Goal: Information Seeking & Learning: Learn about a topic

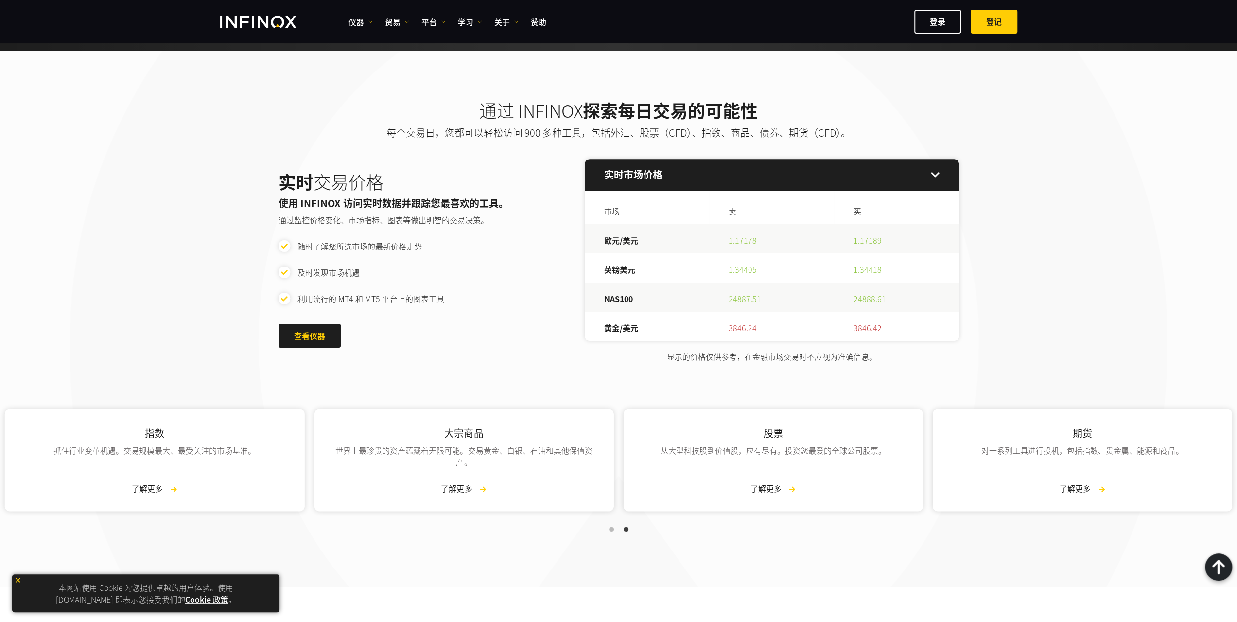
scroll to position [1010, 0]
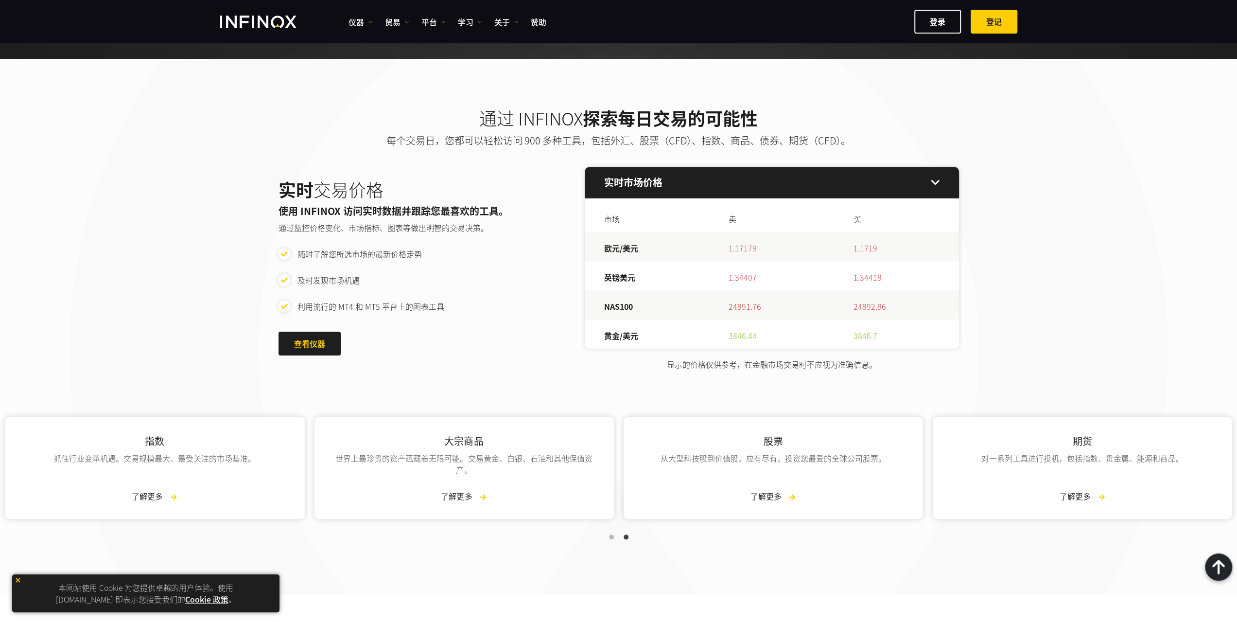
click at [19, 578] on div "优质合作伙伴，与INFINOX PARTNERS 携手提升您的业务 通过我们量身定制的薪酬计划和专门的客户经理获得卓越的回报，获得真正优质的体验 成为合作伙伴…" at bounding box center [618, 74] width 1237 height 2083
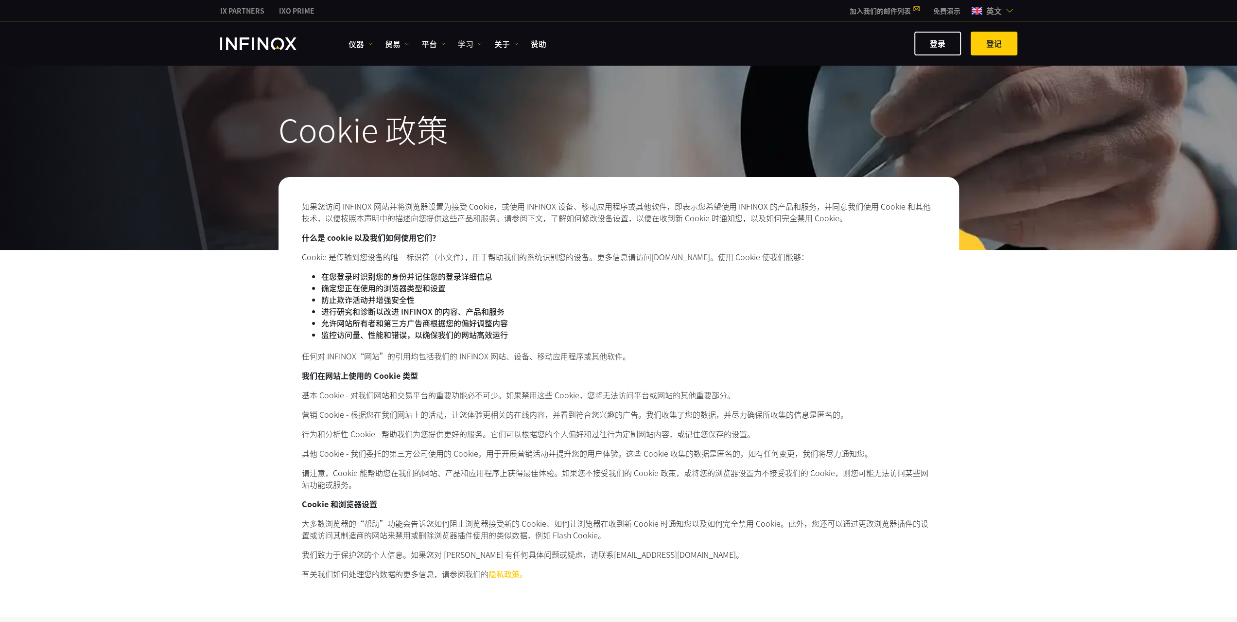
click at [476, 43] on link "学习" at bounding box center [470, 44] width 24 height 12
click at [447, 41] on ul "仪器 仪器 产品信息 贸易 账户 演示" at bounding box center [448, 44] width 198 height 12
click at [443, 41] on img at bounding box center [443, 43] width 5 height 5
click at [406, 44] on img at bounding box center [407, 43] width 5 height 5
click at [369, 42] on img at bounding box center [370, 43] width 5 height 5
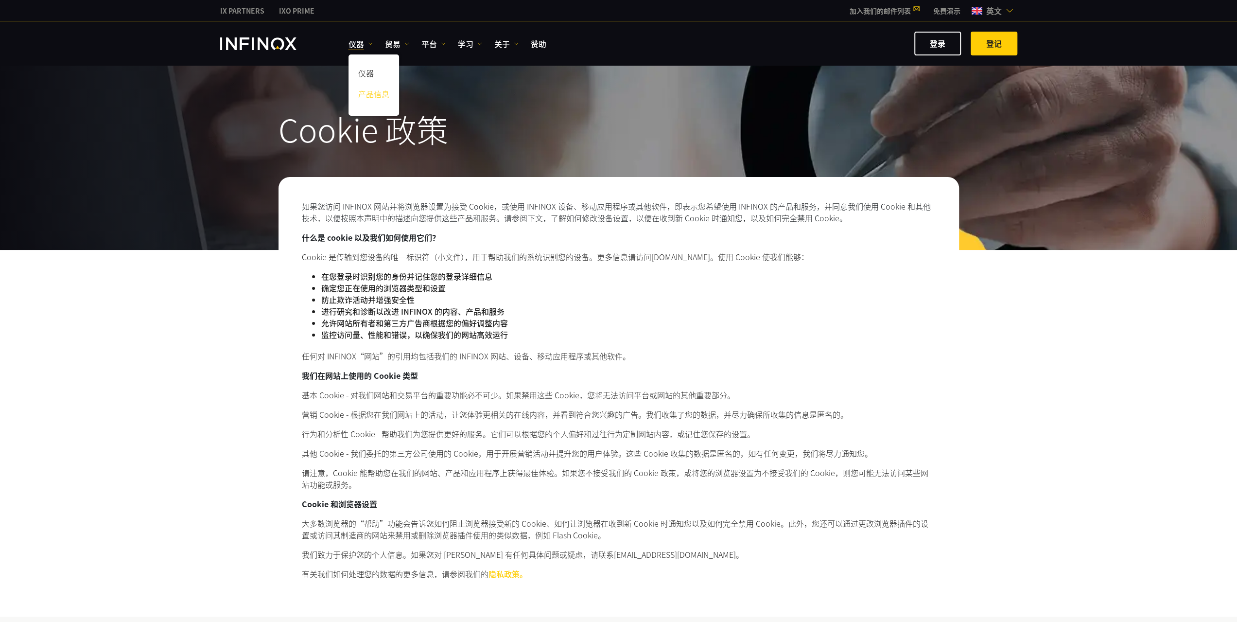
click at [371, 91] on font "产品信息" at bounding box center [373, 94] width 31 height 12
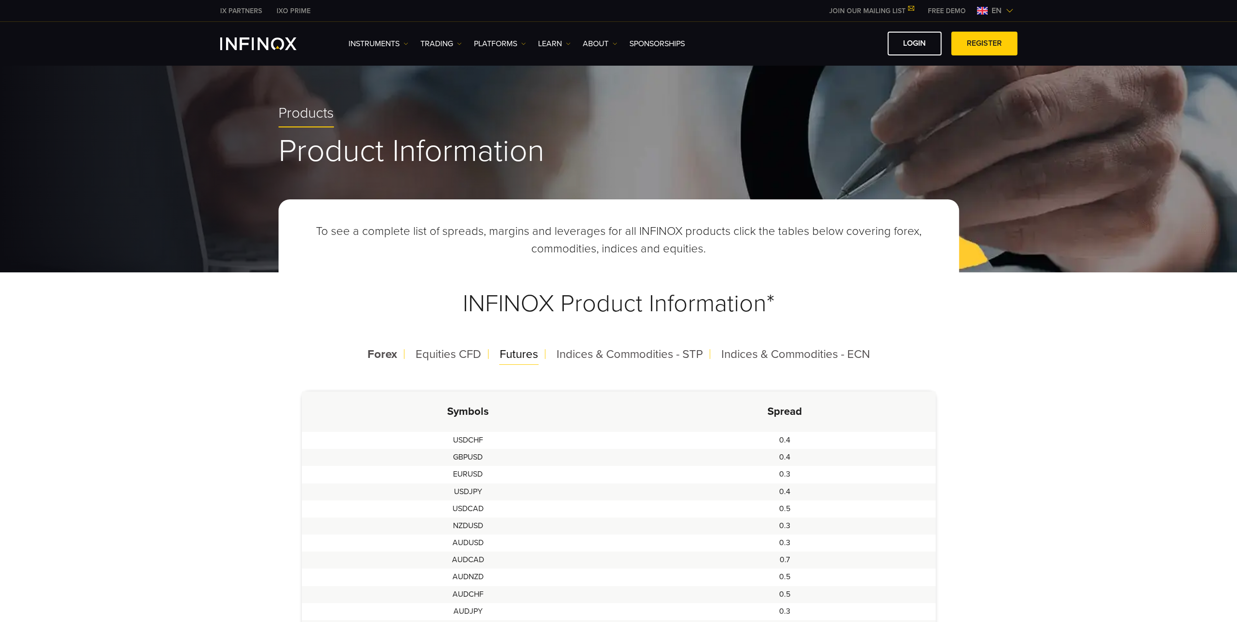
click at [524, 358] on span "Futures" at bounding box center [519, 354] width 38 height 14
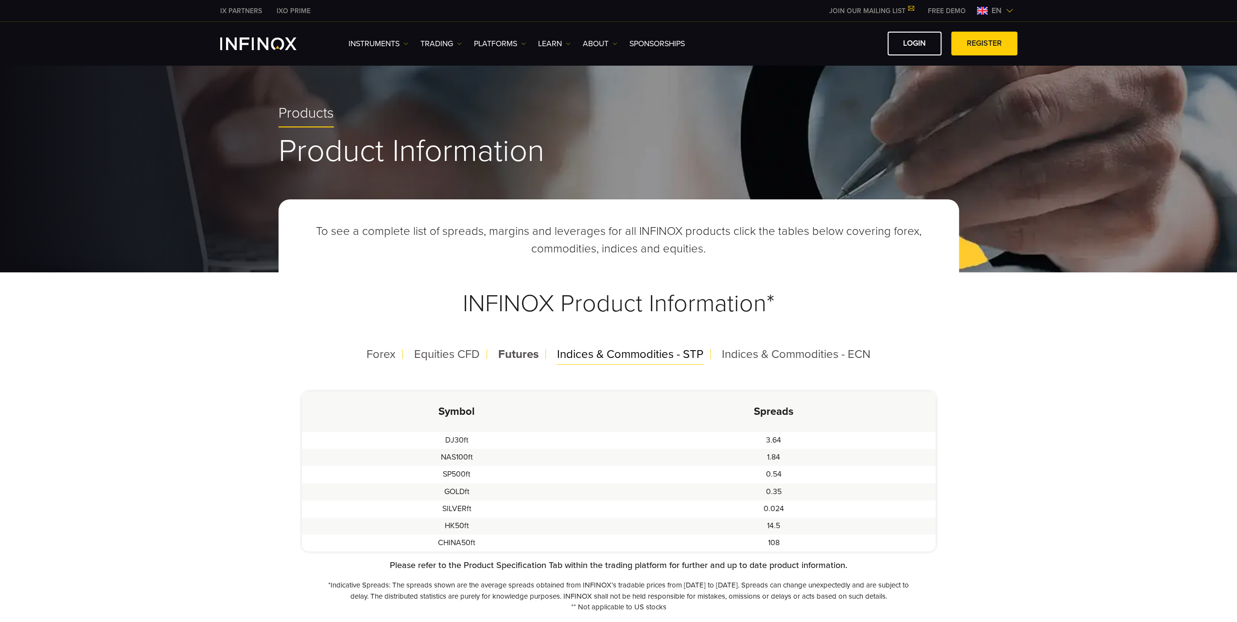
click at [588, 357] on span "Indices & Commodities - STP" at bounding box center [630, 354] width 146 height 14
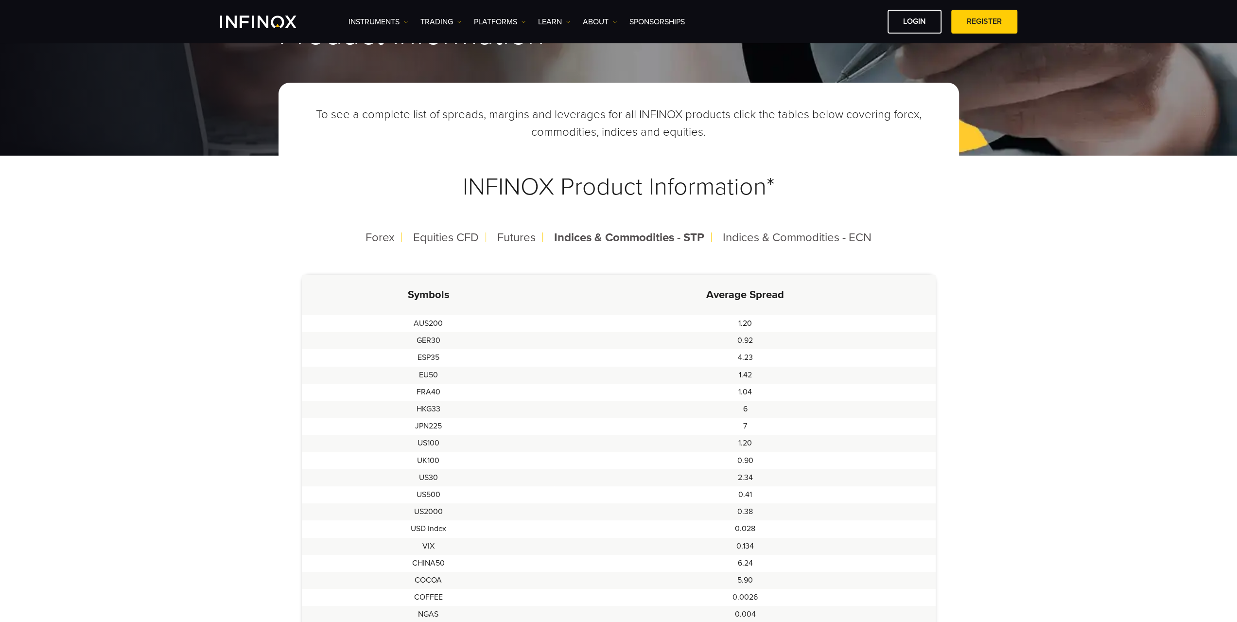
scroll to position [227, 0]
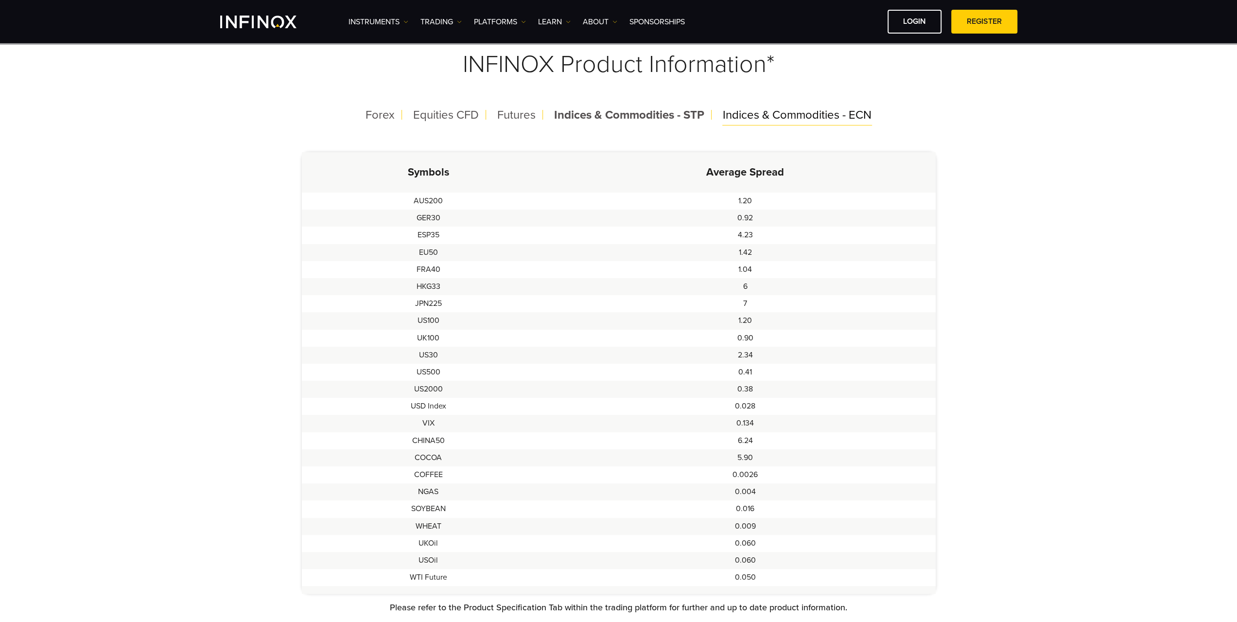
click at [765, 114] on span "Indices & Commodities - ECN" at bounding box center [797, 115] width 149 height 14
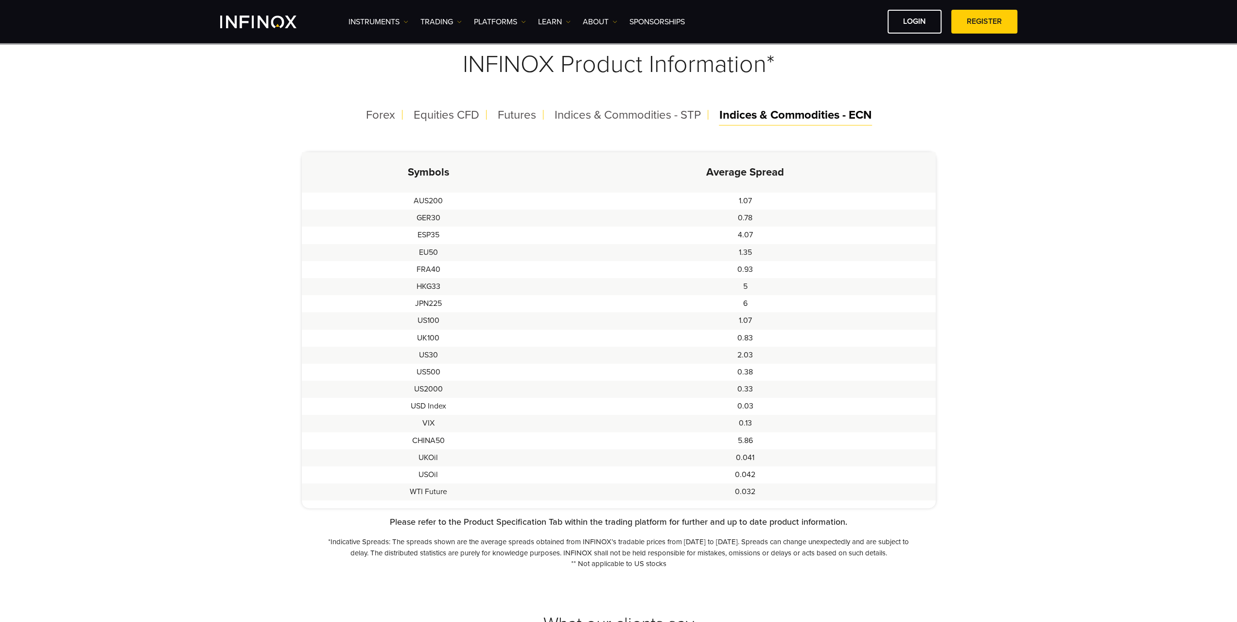
scroll to position [0, 0]
